Goal: Transaction & Acquisition: Download file/media

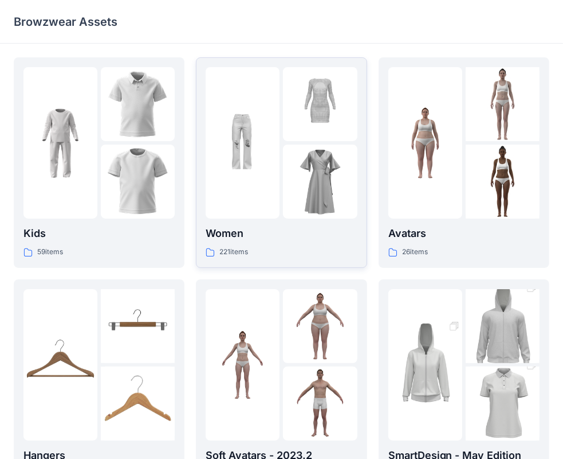
click at [267, 124] on img at bounding box center [243, 143] width 74 height 74
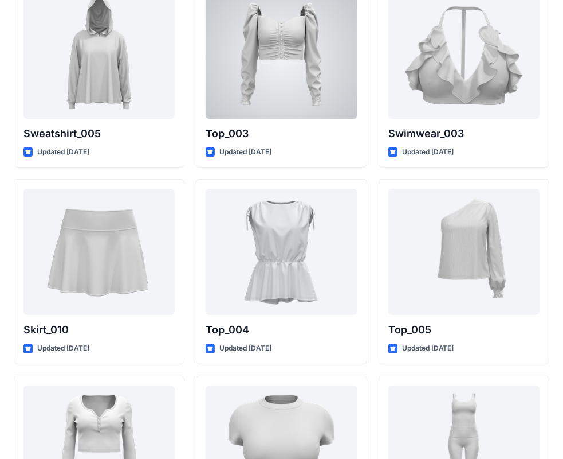
scroll to position [5771, 0]
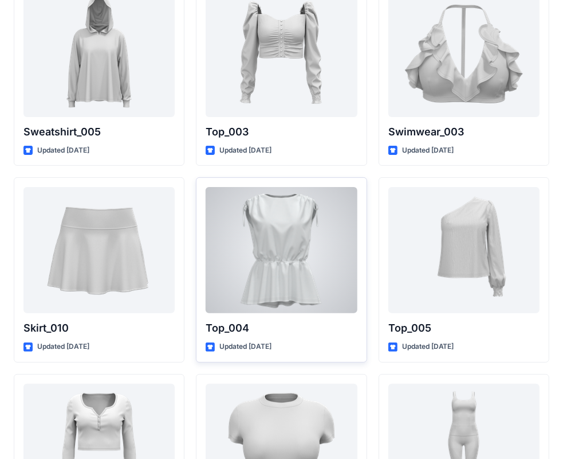
click at [276, 238] on div at bounding box center [281, 250] width 151 height 126
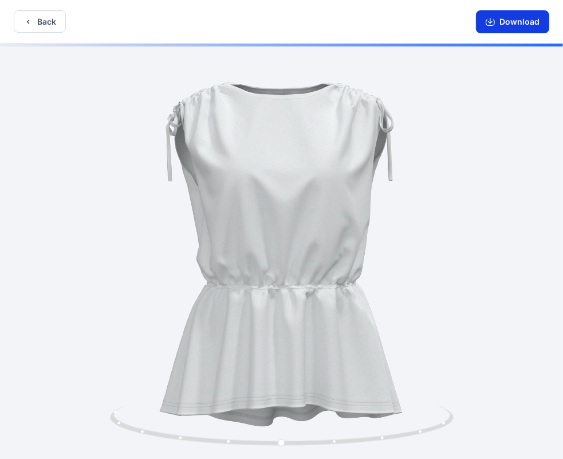
click at [504, 24] on button "Download" at bounding box center [512, 21] width 73 height 23
click at [40, 21] on button "Back" at bounding box center [40, 21] width 52 height 22
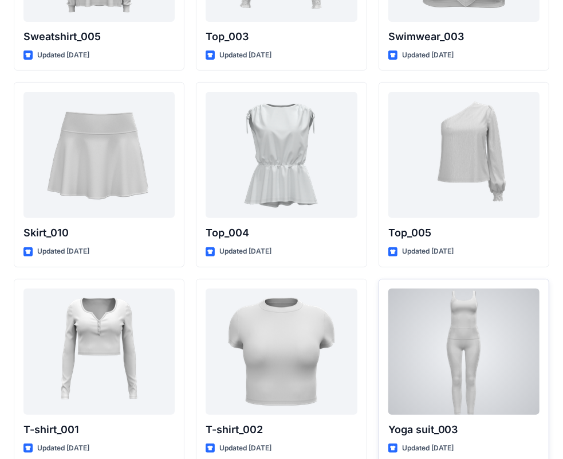
scroll to position [5926, 0]
